Goal: Task Accomplishment & Management: Use online tool/utility

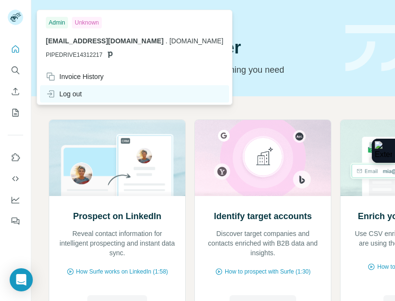
click at [69, 96] on div "Log out" at bounding box center [64, 94] width 36 height 10
click at [66, 89] on html "Quick start Let’s prospect together Pick your starting point and we’ll provide …" at bounding box center [197, 150] width 395 height 301
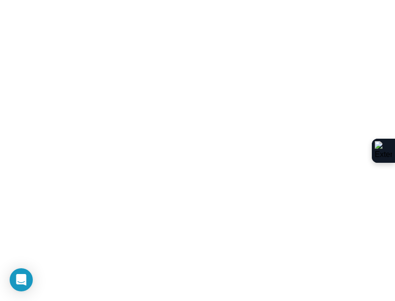
click at [66, 0] on html at bounding box center [197, 0] width 395 height 0
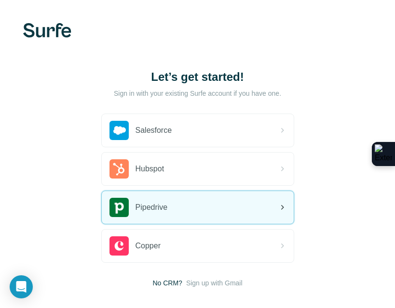
click at [209, 221] on div "Pipedrive" at bounding box center [198, 207] width 192 height 33
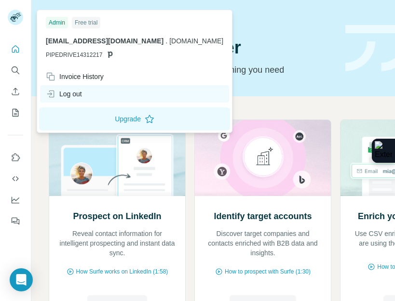
click at [70, 88] on div "Log out" at bounding box center [134, 93] width 189 height 17
click at [53, 93] on icon at bounding box center [51, 94] width 10 height 10
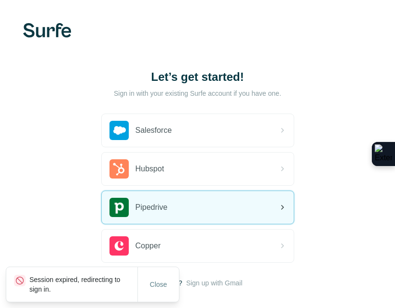
click at [157, 203] on span "Pipedrive" at bounding box center [151, 208] width 32 height 12
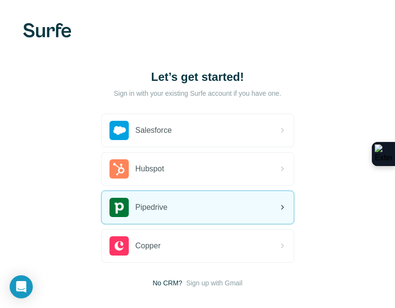
click at [178, 210] on div "Pipedrive" at bounding box center [198, 207] width 192 height 33
